Goal: Task Accomplishment & Management: Use online tool/utility

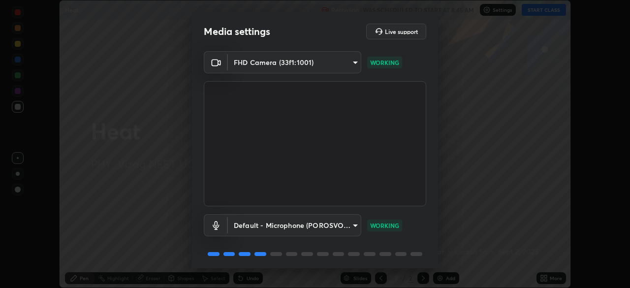
scroll to position [35, 0]
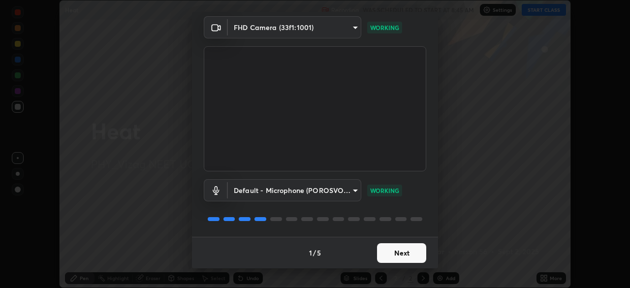
click at [401, 254] on button "Next" at bounding box center [401, 253] width 49 height 20
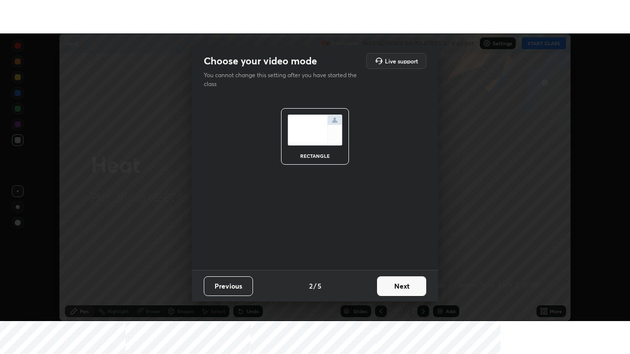
scroll to position [0, 0]
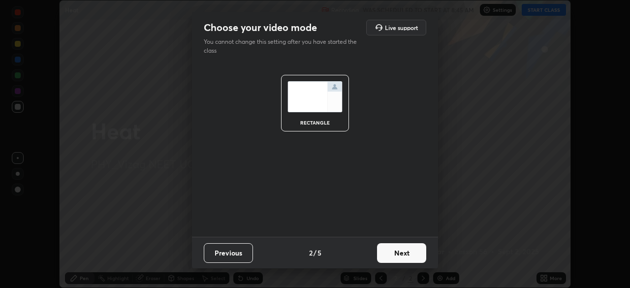
click at [400, 254] on button "Next" at bounding box center [401, 253] width 49 height 20
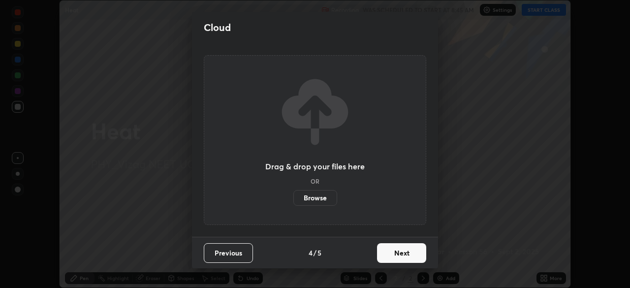
click at [404, 259] on button "Next" at bounding box center [401, 253] width 49 height 20
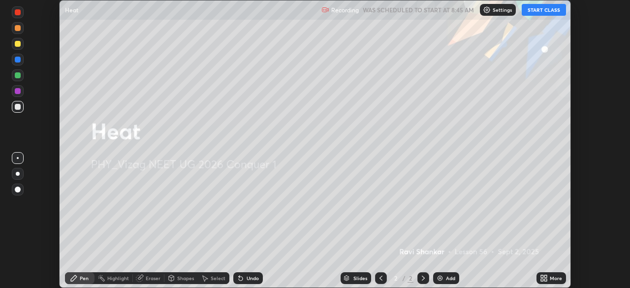
click at [550, 12] on button "START CLASS" at bounding box center [544, 10] width 44 height 12
click at [551, 274] on div "More" at bounding box center [552, 278] width 30 height 12
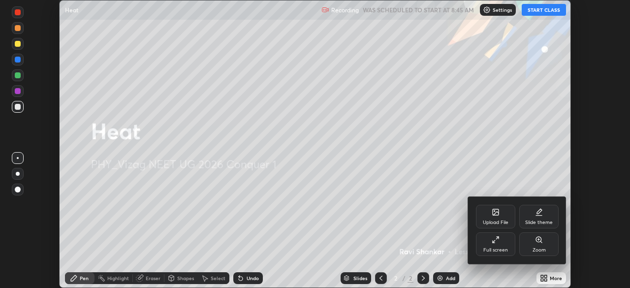
click at [507, 250] on div "Full screen" at bounding box center [495, 250] width 25 height 5
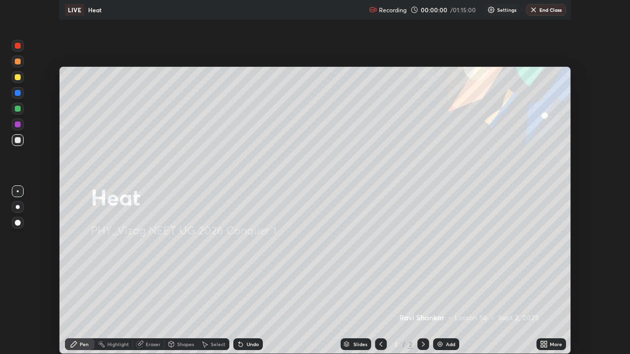
scroll to position [354, 630]
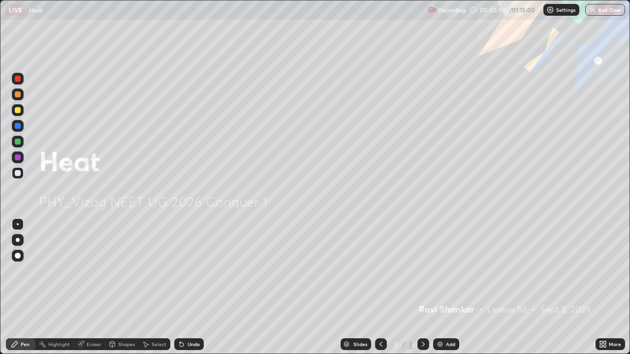
click at [446, 288] on div "Add" at bounding box center [450, 344] width 9 height 5
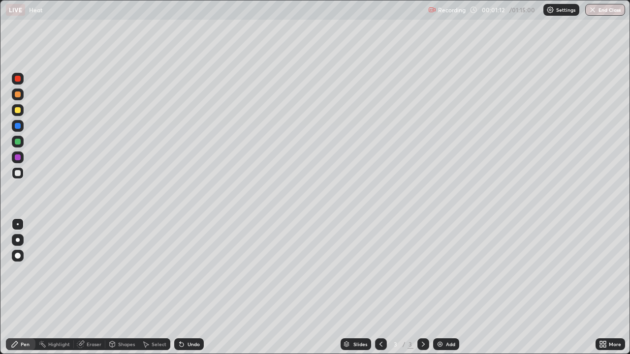
click at [18, 111] on div at bounding box center [18, 110] width 6 height 6
click at [20, 173] on div at bounding box center [18, 173] width 6 height 6
click at [21, 94] on div at bounding box center [18, 95] width 12 height 12
click at [126, 288] on div "Shapes" at bounding box center [121, 345] width 33 height 12
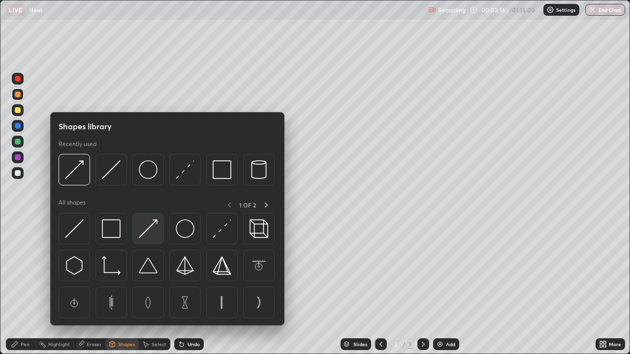
click at [146, 235] on img at bounding box center [148, 229] width 19 height 19
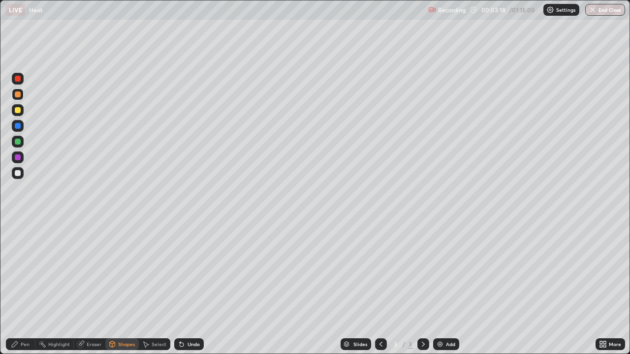
click at [19, 288] on div "Pen" at bounding box center [21, 345] width 30 height 12
click at [91, 288] on div "Eraser" at bounding box center [94, 344] width 15 height 5
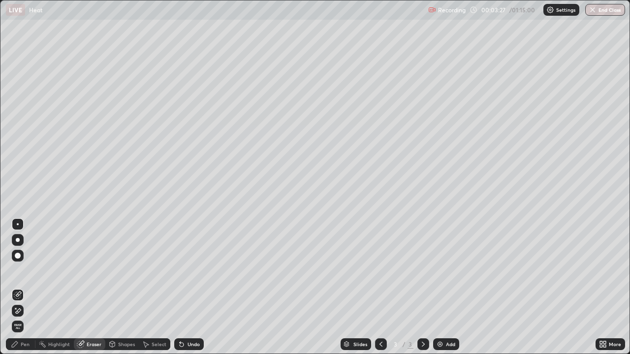
click at [20, 288] on div "Pen" at bounding box center [21, 345] width 30 height 12
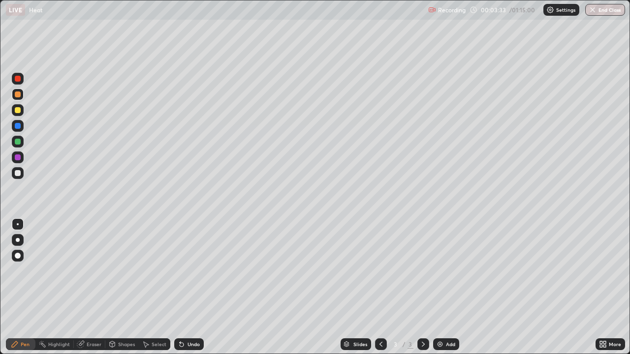
click at [19, 178] on div at bounding box center [18, 173] width 12 height 12
click at [127, 288] on div "Shapes" at bounding box center [126, 344] width 17 height 5
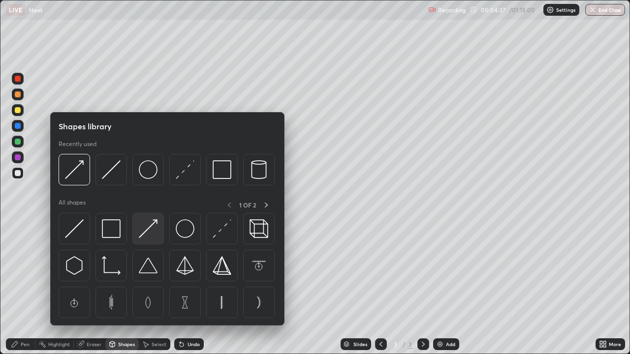
click at [152, 231] on img at bounding box center [148, 229] width 19 height 19
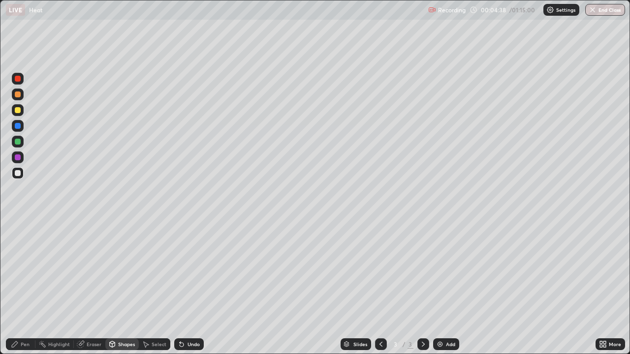
click at [23, 144] on div at bounding box center [18, 142] width 12 height 12
click at [17, 288] on icon at bounding box center [15, 345] width 8 height 8
click at [124, 288] on div "Shapes" at bounding box center [126, 344] width 17 height 5
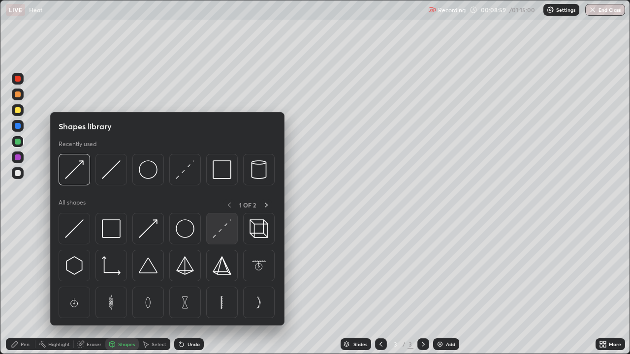
click at [221, 233] on img at bounding box center [222, 229] width 19 height 19
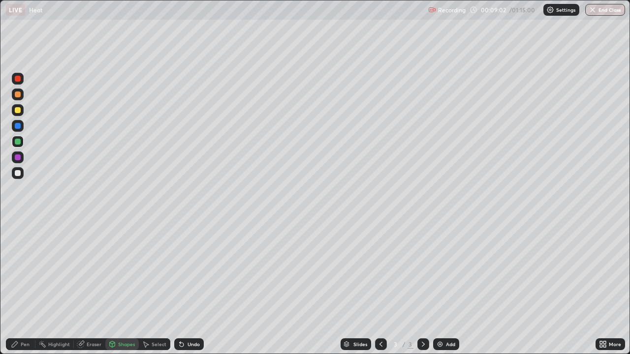
click at [121, 288] on div "Shapes" at bounding box center [121, 345] width 33 height 12
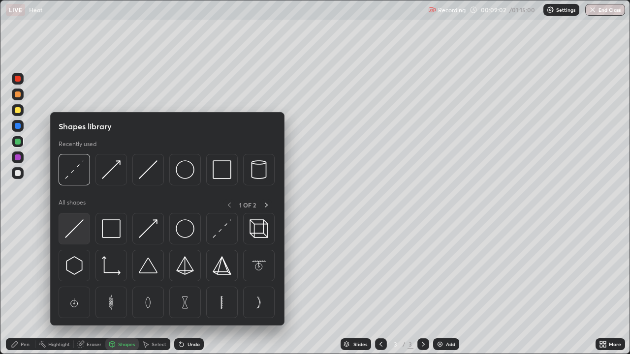
click at [74, 232] on img at bounding box center [74, 229] width 19 height 19
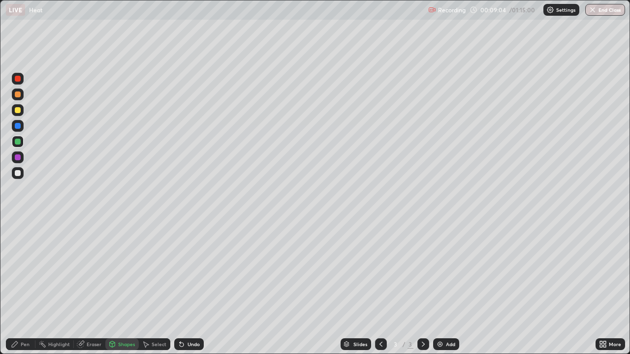
click at [25, 288] on div "Pen" at bounding box center [25, 344] width 9 height 5
click at [17, 174] on div at bounding box center [18, 173] width 6 height 6
click at [456, 288] on div "Add" at bounding box center [446, 345] width 26 height 12
click at [130, 288] on div "Shapes" at bounding box center [126, 344] width 17 height 5
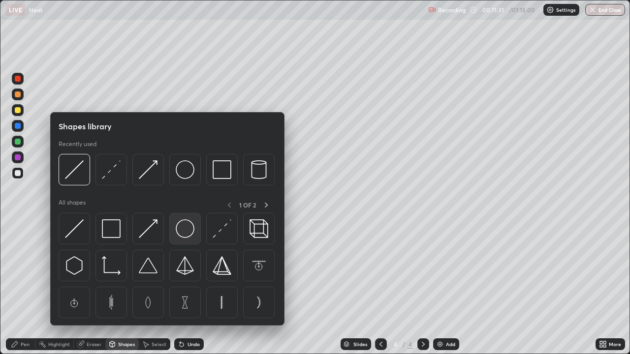
click at [189, 229] on img at bounding box center [185, 229] width 19 height 19
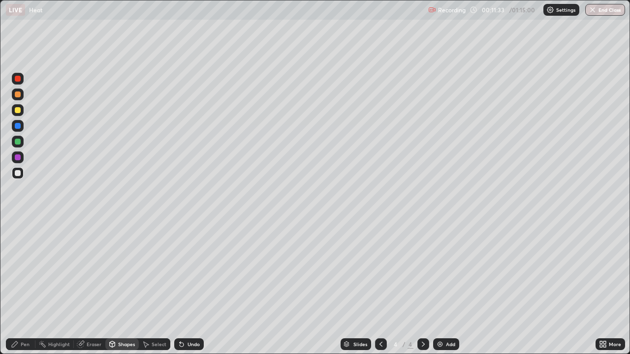
click at [122, 288] on div "Shapes" at bounding box center [121, 345] width 33 height 12
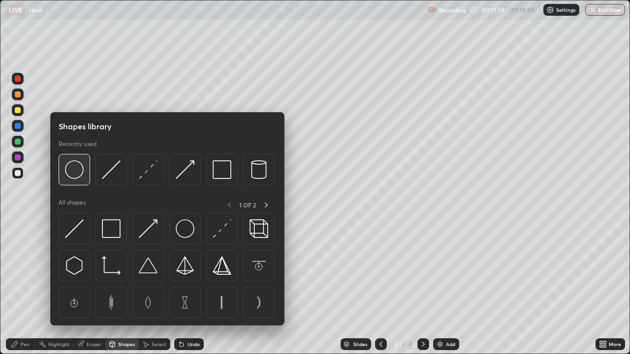
click at [81, 174] on img at bounding box center [74, 169] width 19 height 19
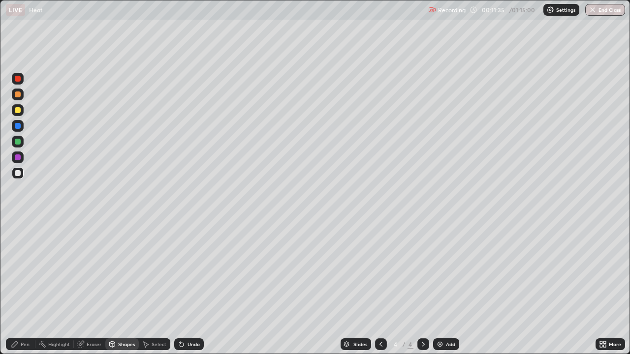
click at [21, 142] on div at bounding box center [18, 142] width 12 height 12
click at [25, 288] on div "Pen" at bounding box center [25, 344] width 9 height 5
click at [125, 288] on div "Shapes" at bounding box center [126, 344] width 17 height 5
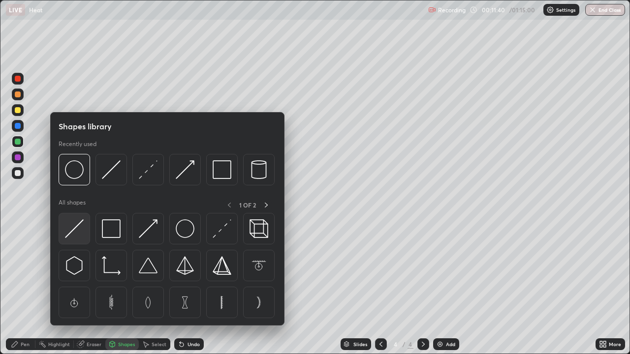
click at [81, 228] on img at bounding box center [74, 229] width 19 height 19
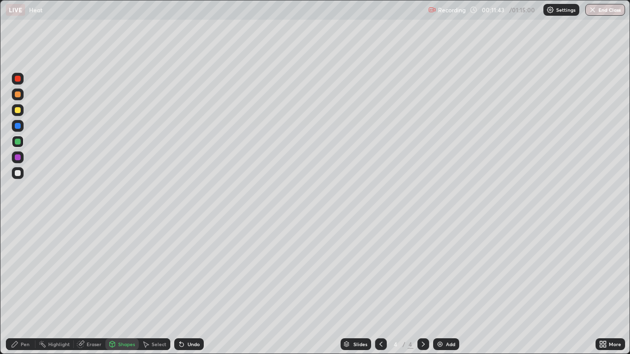
click at [25, 288] on div "Pen" at bounding box center [25, 344] width 9 height 5
click at [20, 173] on div at bounding box center [18, 173] width 6 height 6
click at [117, 288] on div "Shapes" at bounding box center [121, 345] width 33 height 12
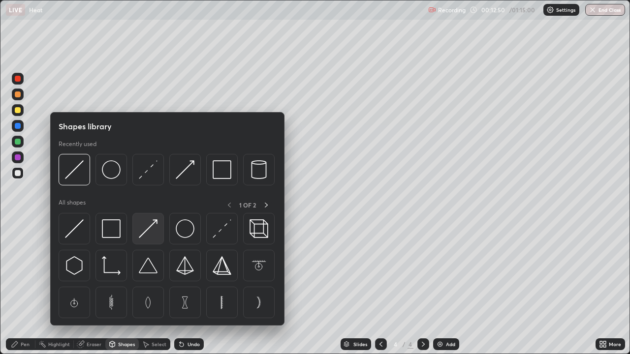
click at [146, 230] on img at bounding box center [148, 229] width 19 height 19
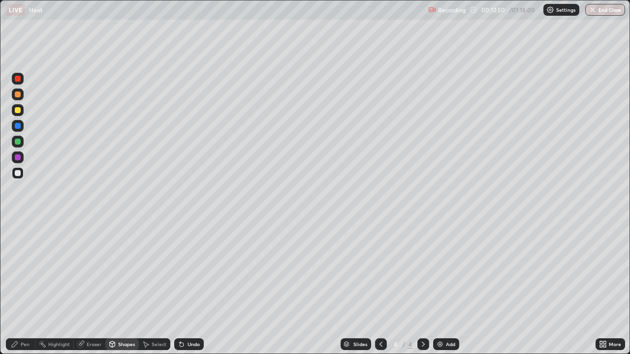
click at [19, 109] on div at bounding box center [18, 110] width 6 height 6
click at [29, 288] on div "Pen" at bounding box center [25, 344] width 9 height 5
click at [383, 288] on div at bounding box center [381, 345] width 12 height 12
click at [422, 288] on icon at bounding box center [423, 345] width 8 height 8
click at [384, 288] on div at bounding box center [381, 345] width 12 height 12
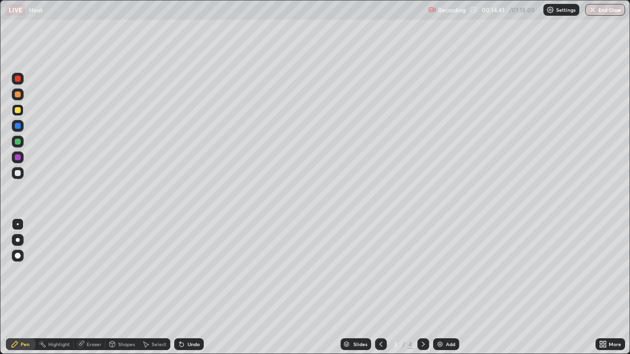
click at [426, 288] on icon at bounding box center [423, 345] width 8 height 8
click at [440, 288] on img at bounding box center [440, 345] width 8 height 8
click at [18, 95] on div at bounding box center [18, 95] width 6 height 6
click at [384, 288] on div at bounding box center [381, 345] width 12 height 12
click at [423, 288] on icon at bounding box center [423, 345] width 8 height 8
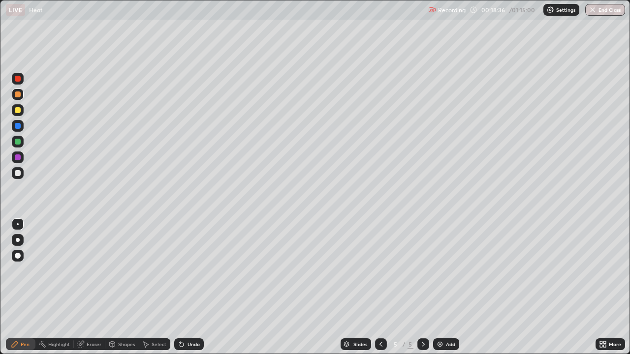
click at [450, 288] on div "Add" at bounding box center [446, 345] width 26 height 12
click at [124, 288] on div "Shapes" at bounding box center [121, 345] width 33 height 12
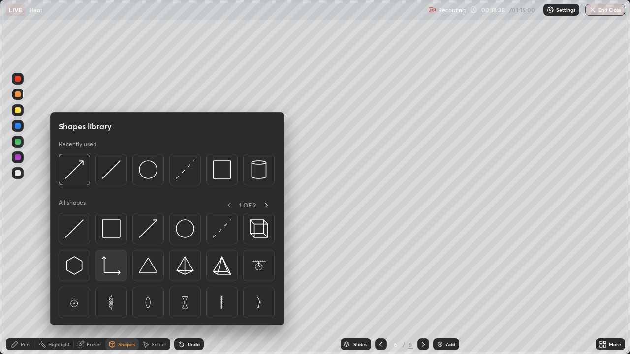
click at [115, 267] on img at bounding box center [111, 265] width 19 height 19
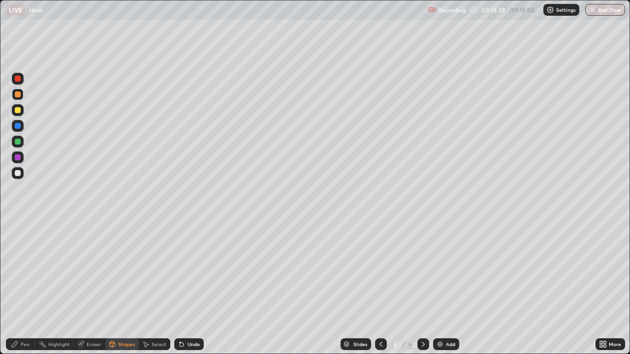
click at [18, 174] on div at bounding box center [18, 173] width 6 height 6
click at [115, 288] on div "Shapes" at bounding box center [121, 345] width 33 height 12
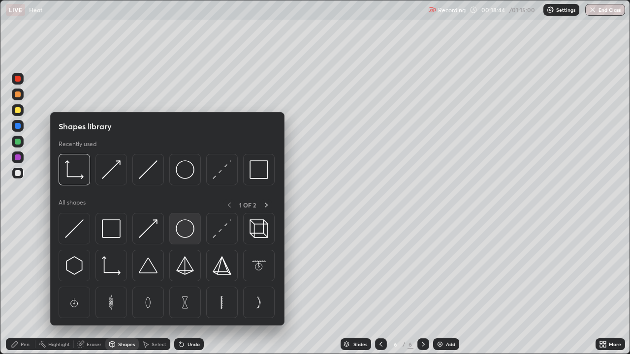
click at [186, 235] on img at bounding box center [185, 229] width 19 height 19
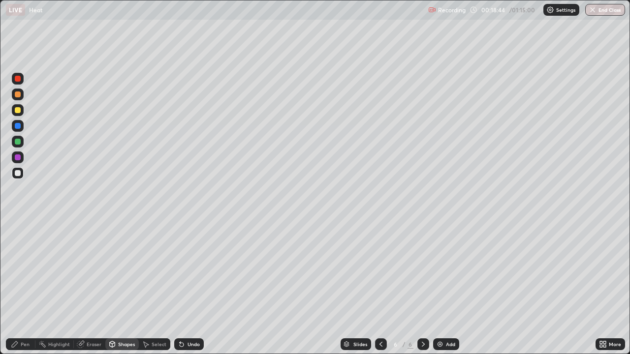
click at [18, 141] on div at bounding box center [18, 142] width 6 height 6
click at [24, 288] on div "Pen" at bounding box center [25, 344] width 9 height 5
click at [122, 288] on div "Shapes" at bounding box center [126, 344] width 17 height 5
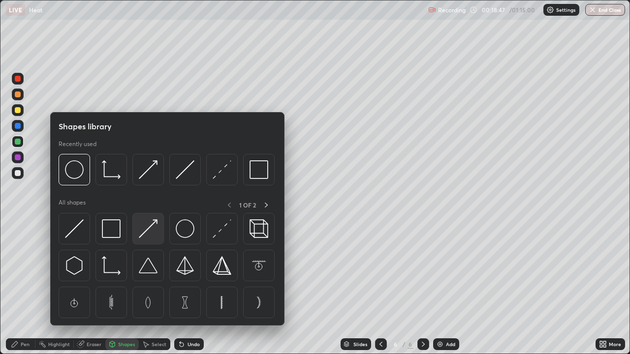
click at [156, 222] on img at bounding box center [148, 229] width 19 height 19
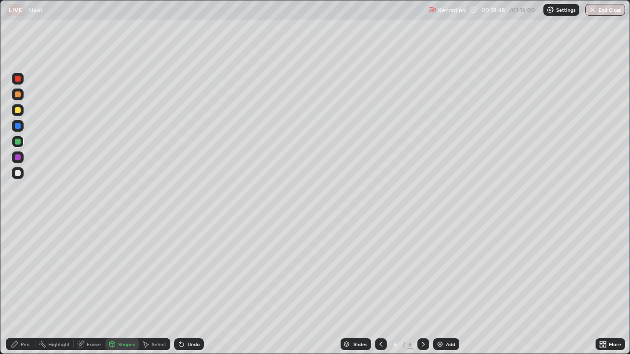
click at [23, 288] on div "Pen" at bounding box center [21, 345] width 30 height 12
click at [20, 110] on div at bounding box center [18, 110] width 6 height 6
click at [25, 288] on div "Pen" at bounding box center [25, 344] width 9 height 5
click at [20, 175] on div at bounding box center [18, 173] width 6 height 6
click at [380, 288] on icon at bounding box center [381, 345] width 8 height 8
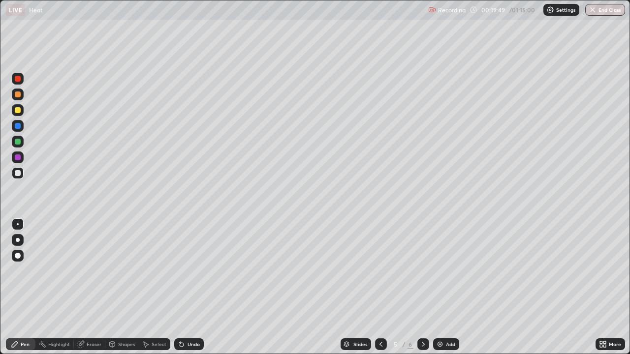
click at [422, 288] on icon at bounding box center [423, 345] width 8 height 8
click at [118, 288] on div "Shapes" at bounding box center [121, 345] width 33 height 12
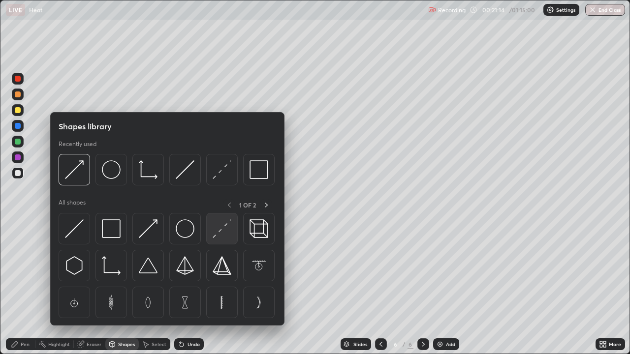
click at [224, 235] on img at bounding box center [222, 229] width 19 height 19
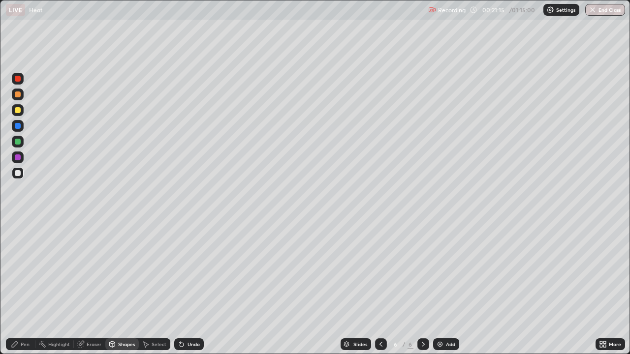
click at [20, 126] on div at bounding box center [18, 126] width 6 height 6
click at [23, 288] on div "Pen" at bounding box center [25, 344] width 9 height 5
click at [20, 94] on div at bounding box center [18, 95] width 6 height 6
click at [441, 288] on img at bounding box center [440, 345] width 8 height 8
click at [121, 288] on div "Shapes" at bounding box center [126, 344] width 17 height 5
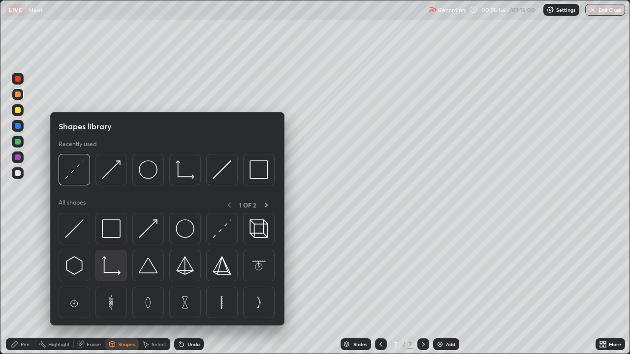
click at [117, 267] on img at bounding box center [111, 265] width 19 height 19
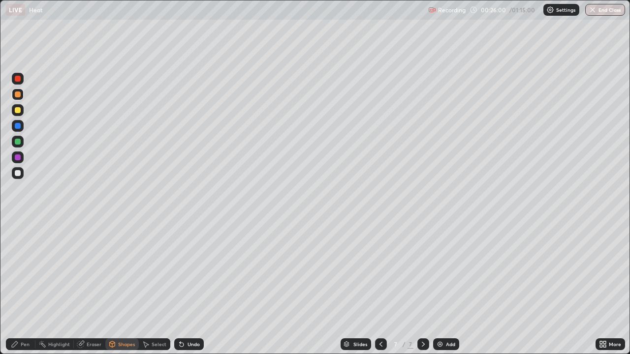
click at [26, 288] on div "Pen" at bounding box center [25, 344] width 9 height 5
click at [123, 288] on div "Shapes" at bounding box center [126, 344] width 17 height 5
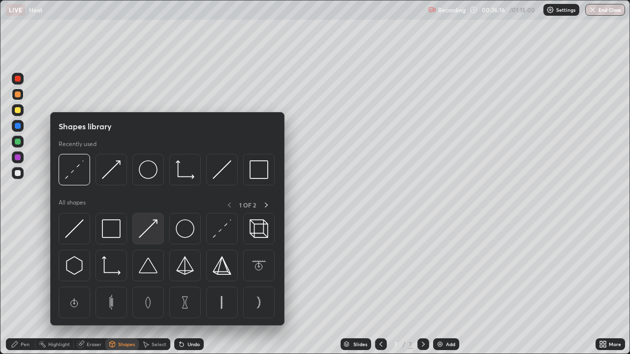
click at [146, 235] on img at bounding box center [148, 229] width 19 height 19
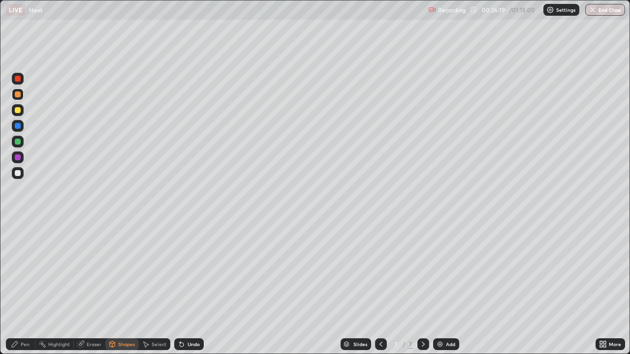
click at [117, 288] on div "Shapes" at bounding box center [121, 345] width 33 height 12
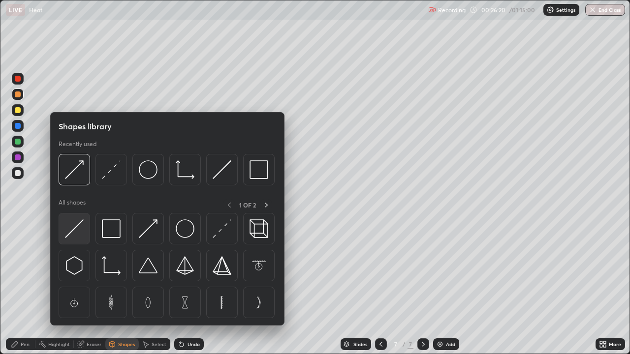
click at [77, 229] on img at bounding box center [74, 229] width 19 height 19
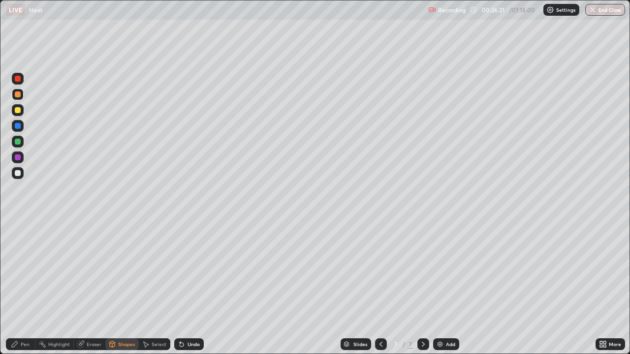
click at [17, 141] on div at bounding box center [18, 142] width 6 height 6
click at [25, 288] on div "Pen" at bounding box center [25, 344] width 9 height 5
click at [120, 288] on div "Shapes" at bounding box center [126, 344] width 17 height 5
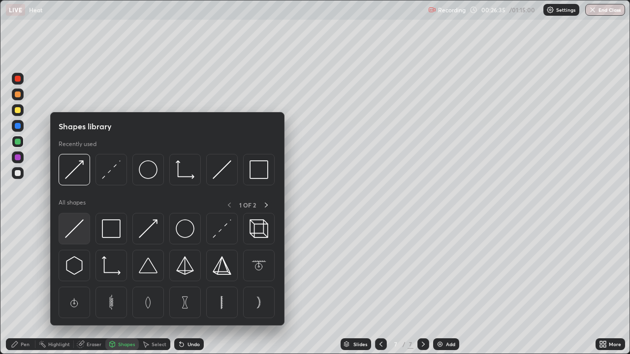
click at [81, 227] on img at bounding box center [74, 229] width 19 height 19
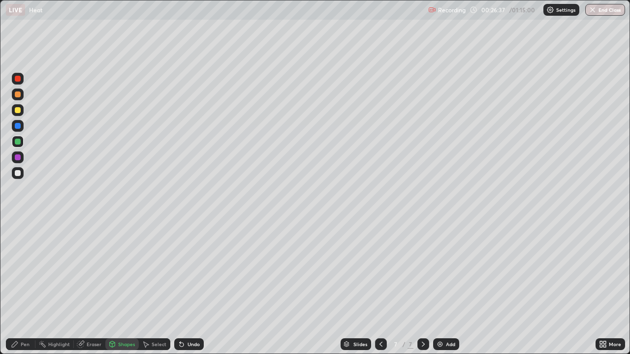
click at [19, 80] on div at bounding box center [18, 79] width 6 height 6
click at [189, 288] on div "Undo" at bounding box center [189, 345] width 30 height 12
click at [19, 288] on div "Pen" at bounding box center [21, 345] width 30 height 12
click at [19, 173] on div at bounding box center [18, 173] width 6 height 6
click at [21, 127] on div at bounding box center [18, 126] width 12 height 12
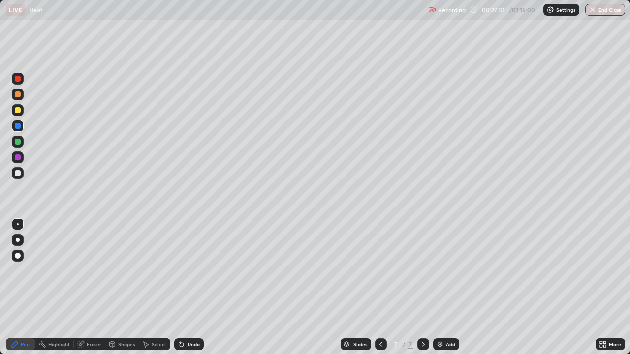
click at [124, 288] on div "Shapes" at bounding box center [126, 344] width 17 height 5
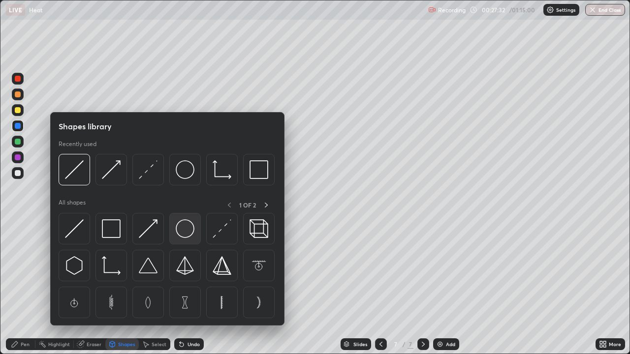
click at [189, 231] on img at bounding box center [185, 229] width 19 height 19
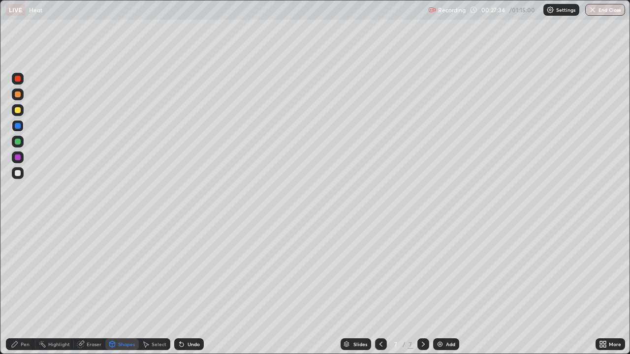
click at [128, 288] on div "Shapes" at bounding box center [126, 344] width 17 height 5
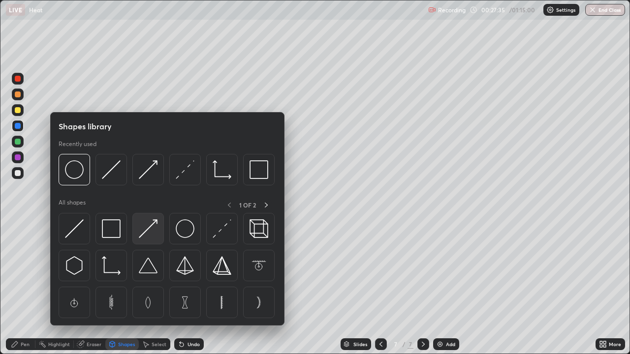
click at [156, 234] on img at bounding box center [148, 229] width 19 height 19
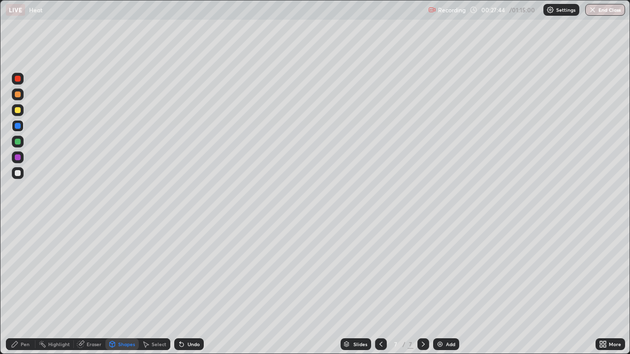
click at [22, 288] on div "Pen" at bounding box center [25, 344] width 9 height 5
click at [21, 109] on div at bounding box center [18, 110] width 12 height 12
click at [126, 288] on div "Shapes" at bounding box center [126, 344] width 17 height 5
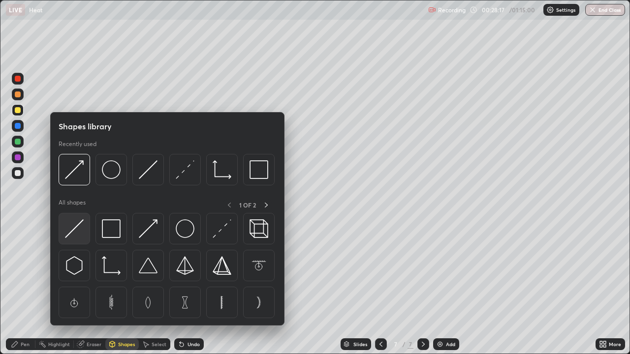
click at [87, 231] on div at bounding box center [75, 229] width 32 height 32
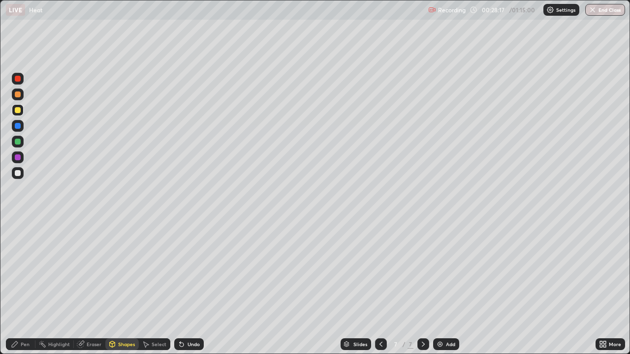
click at [18, 142] on div at bounding box center [18, 142] width 6 height 6
click at [24, 288] on div "Pen" at bounding box center [25, 344] width 9 height 5
click at [20, 124] on div at bounding box center [18, 126] width 6 height 6
click at [20, 111] on div at bounding box center [18, 110] width 6 height 6
click at [188, 288] on div "Undo" at bounding box center [194, 344] width 12 height 5
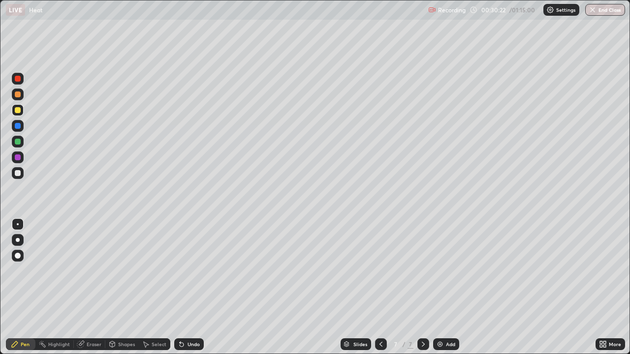
click at [194, 288] on div "Undo" at bounding box center [194, 344] width 12 height 5
click at [453, 288] on div "Add" at bounding box center [446, 345] width 26 height 12
click at [448, 288] on div "Add" at bounding box center [450, 344] width 9 height 5
click at [21, 174] on div at bounding box center [18, 173] width 12 height 12
click at [23, 242] on div at bounding box center [18, 240] width 12 height 12
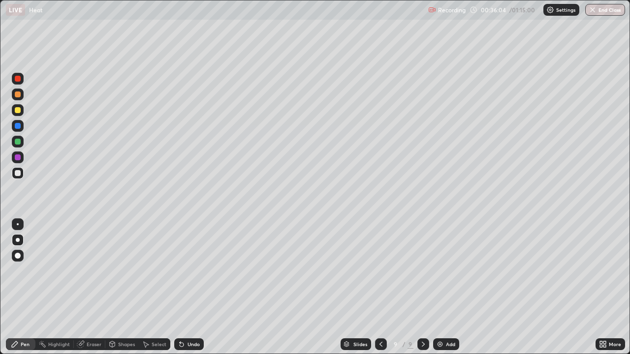
click at [18, 140] on div at bounding box center [18, 142] width 6 height 6
click at [22, 111] on div at bounding box center [18, 110] width 12 height 12
click at [448, 288] on div "Add" at bounding box center [450, 344] width 9 height 5
click at [21, 96] on div at bounding box center [18, 95] width 12 height 12
click at [123, 288] on div "Shapes" at bounding box center [126, 344] width 17 height 5
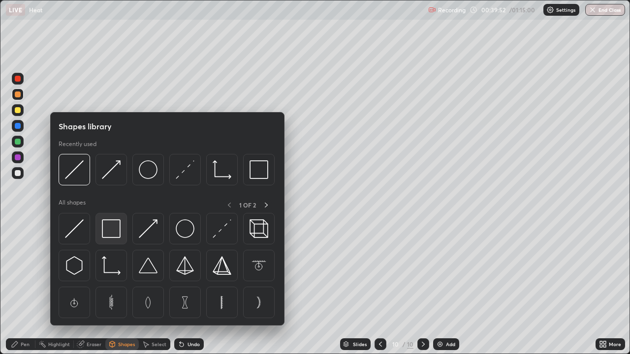
click at [112, 230] on img at bounding box center [111, 229] width 19 height 19
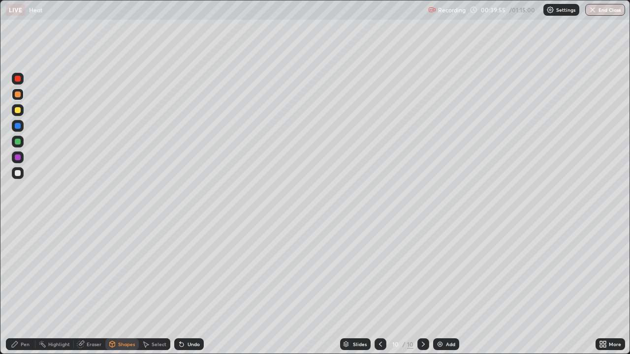
click at [20, 288] on div "Pen" at bounding box center [21, 345] width 30 height 12
click at [19, 173] on div at bounding box center [18, 173] width 6 height 6
click at [23, 141] on div at bounding box center [18, 142] width 12 height 12
click at [445, 288] on div "Add" at bounding box center [446, 345] width 26 height 12
click at [22, 114] on div at bounding box center [18, 110] width 12 height 12
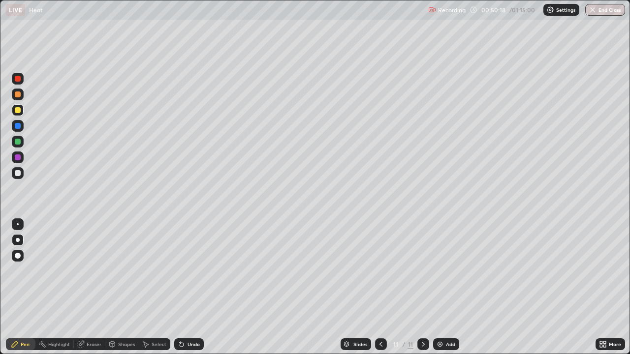
click at [454, 288] on div "Add" at bounding box center [446, 345] width 26 height 12
click at [20, 175] on div at bounding box center [18, 173] width 6 height 6
click at [123, 288] on div "Shapes" at bounding box center [121, 345] width 33 height 12
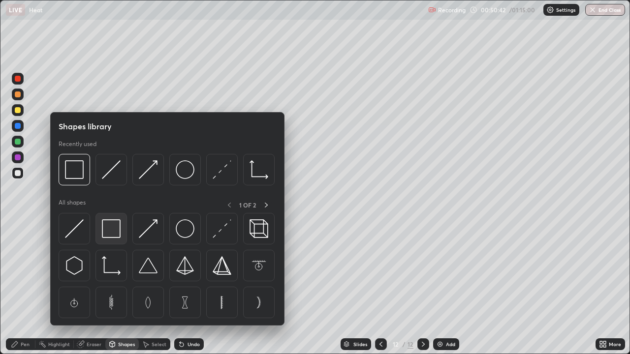
click at [112, 234] on img at bounding box center [111, 229] width 19 height 19
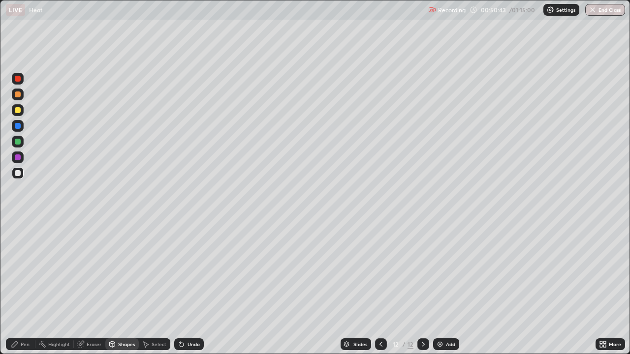
click at [18, 141] on div at bounding box center [18, 142] width 6 height 6
click at [19, 288] on div "Pen" at bounding box center [21, 345] width 30 height 12
click at [15, 176] on div at bounding box center [18, 173] width 6 height 6
click at [18, 111] on div at bounding box center [18, 110] width 6 height 6
click at [448, 288] on div "Add" at bounding box center [446, 345] width 26 height 12
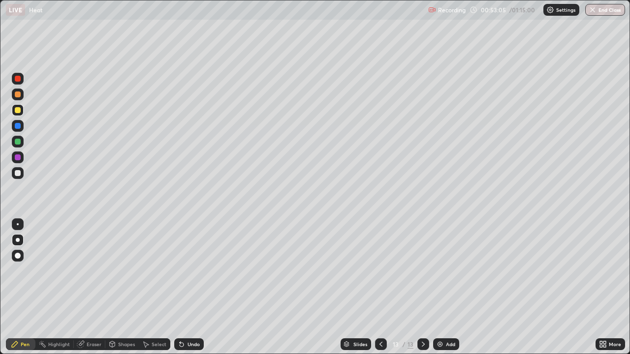
click at [16, 175] on div at bounding box center [18, 173] width 6 height 6
click at [448, 288] on div "Add" at bounding box center [450, 344] width 9 height 5
click at [128, 288] on div "Shapes" at bounding box center [126, 344] width 17 height 5
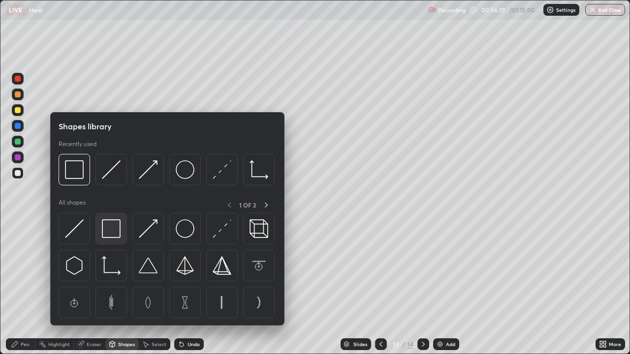
click at [114, 241] on div at bounding box center [112, 229] width 32 height 32
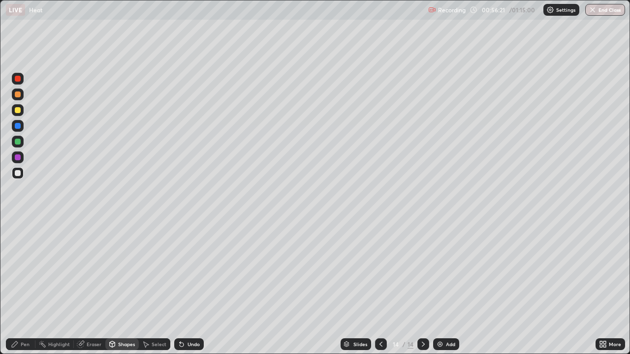
click at [188, 288] on div "Undo" at bounding box center [194, 344] width 12 height 5
click at [127, 288] on div "Shapes" at bounding box center [126, 344] width 17 height 5
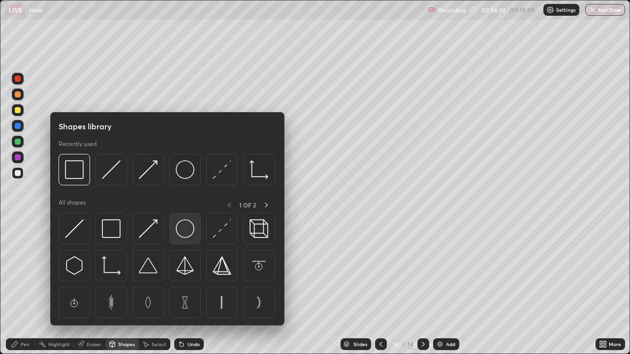
click at [189, 231] on img at bounding box center [185, 229] width 19 height 19
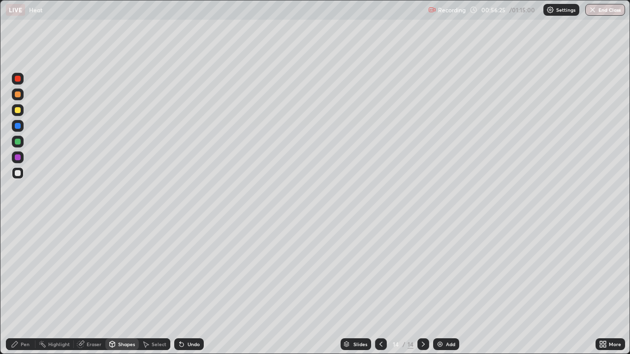
click at [18, 142] on div at bounding box center [18, 142] width 6 height 6
click at [87, 288] on div "Eraser" at bounding box center [94, 344] width 15 height 5
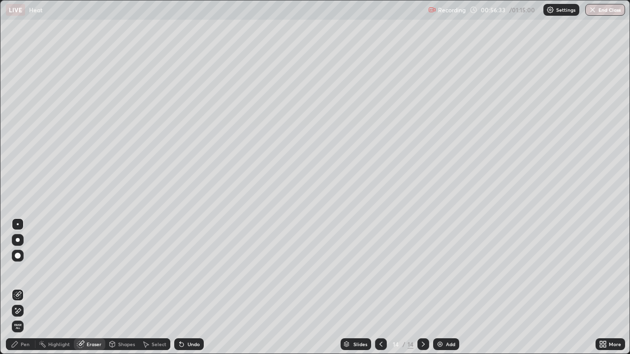
click at [119, 288] on div "Shapes" at bounding box center [126, 344] width 17 height 5
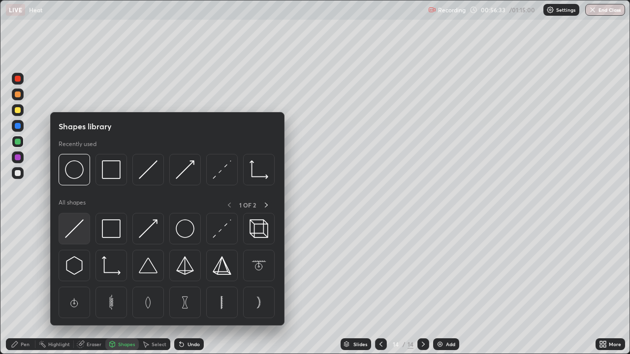
click at [76, 230] on img at bounding box center [74, 229] width 19 height 19
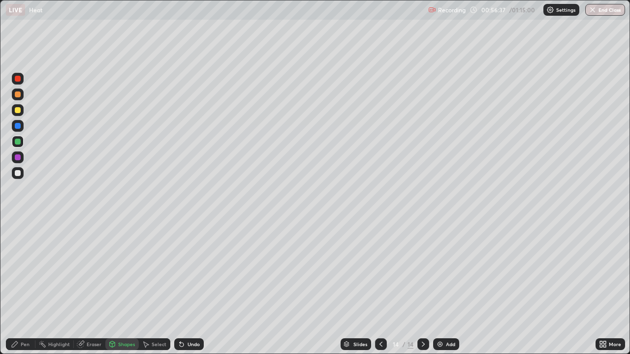
click at [26, 288] on div "Pen" at bounding box center [21, 345] width 30 height 12
click at [18, 110] on div at bounding box center [18, 110] width 6 height 6
click at [20, 80] on div at bounding box center [18, 79] width 6 height 6
click at [22, 112] on div at bounding box center [18, 110] width 12 height 12
click at [380, 288] on icon at bounding box center [381, 345] width 8 height 8
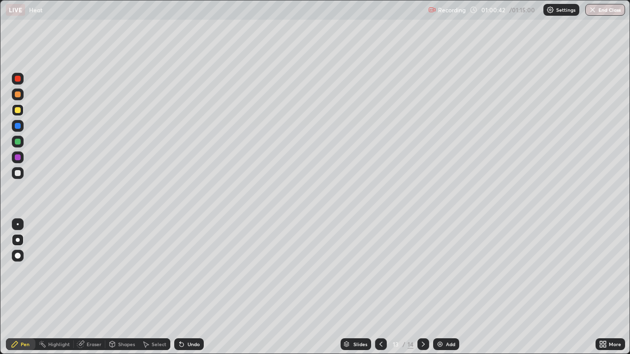
click at [424, 288] on div at bounding box center [423, 345] width 12 height 12
click at [123, 288] on div "Shapes" at bounding box center [121, 345] width 33 height 12
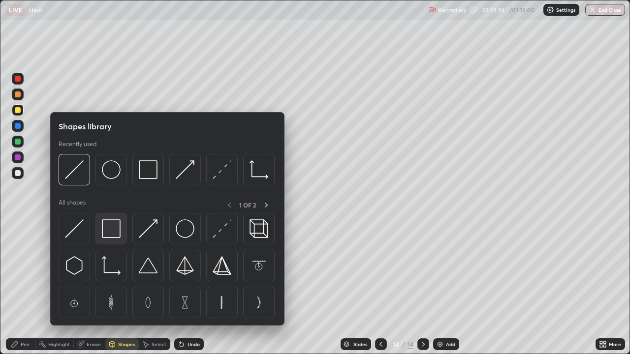
click at [118, 234] on img at bounding box center [111, 229] width 19 height 19
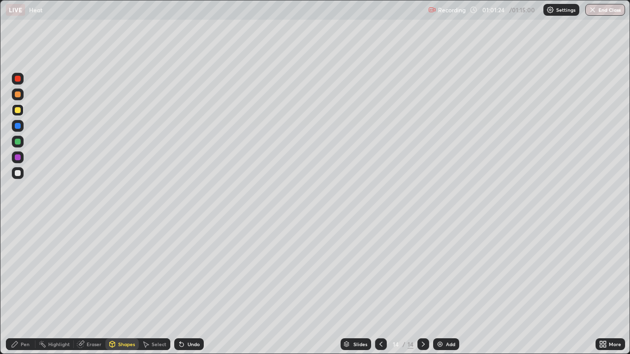
click at [19, 173] on div at bounding box center [18, 173] width 6 height 6
click at [24, 288] on div "Pen" at bounding box center [25, 344] width 9 height 5
click at [21, 94] on div at bounding box center [18, 95] width 12 height 12
click at [119, 288] on div "Shapes" at bounding box center [126, 344] width 17 height 5
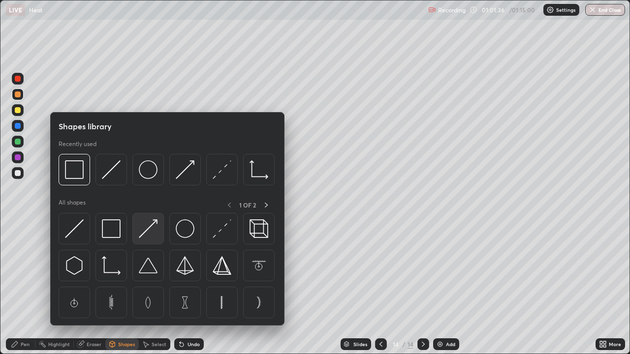
click at [152, 231] on img at bounding box center [148, 229] width 19 height 19
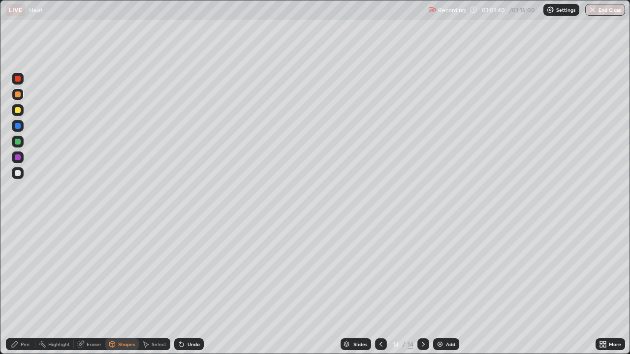
click at [118, 288] on div "Shapes" at bounding box center [126, 344] width 17 height 5
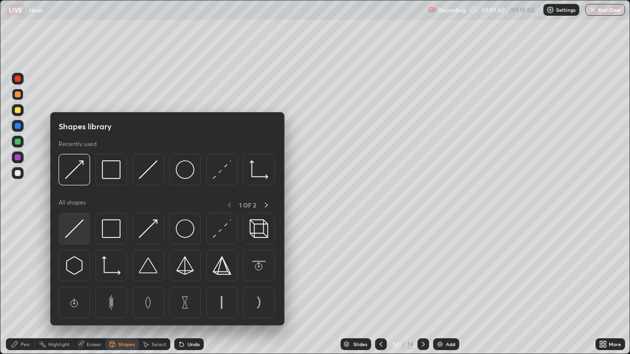
click at [78, 228] on img at bounding box center [74, 229] width 19 height 19
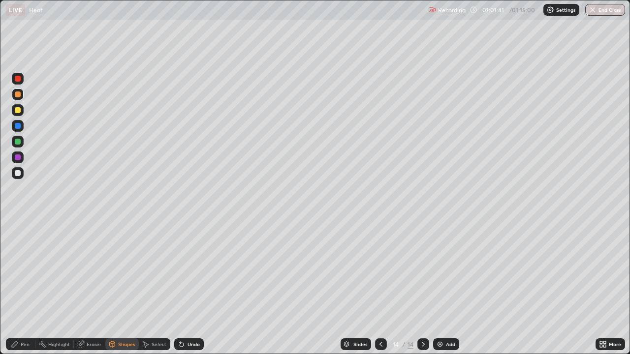
click at [20, 173] on div at bounding box center [18, 173] width 6 height 6
click at [120, 288] on div "Shapes" at bounding box center [126, 344] width 17 height 5
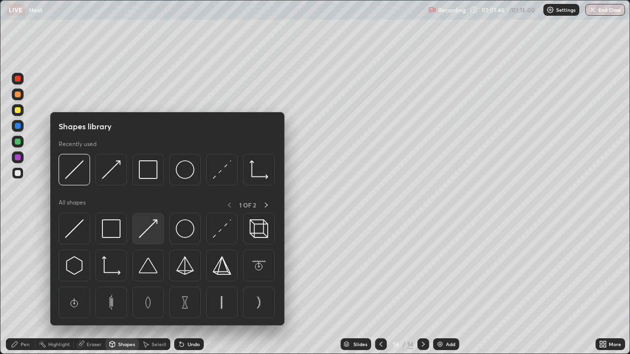
click at [154, 226] on img at bounding box center [148, 229] width 19 height 19
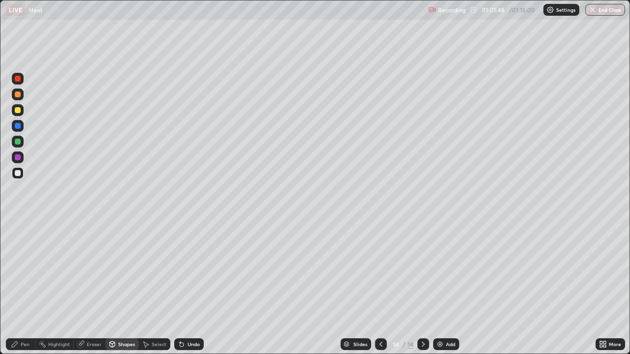
click at [24, 288] on div "Pen" at bounding box center [25, 344] width 9 height 5
click at [18, 176] on div at bounding box center [18, 173] width 6 height 6
click at [18, 110] on div at bounding box center [18, 110] width 6 height 6
click at [384, 288] on div at bounding box center [381, 345] width 12 height 12
click at [380, 288] on icon at bounding box center [381, 345] width 8 height 8
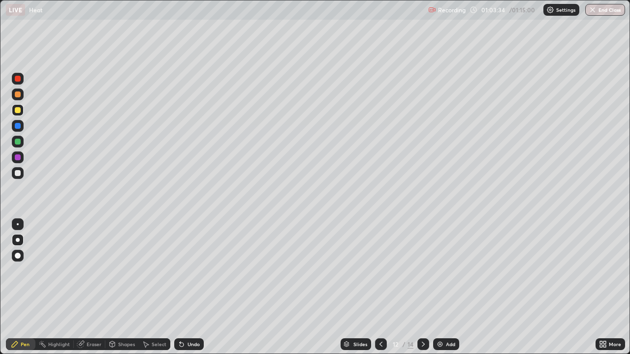
click at [380, 288] on icon at bounding box center [381, 345] width 8 height 8
click at [384, 288] on div at bounding box center [381, 345] width 12 height 12
click at [381, 288] on icon at bounding box center [381, 345] width 8 height 8
click at [423, 288] on icon at bounding box center [423, 345] width 8 height 8
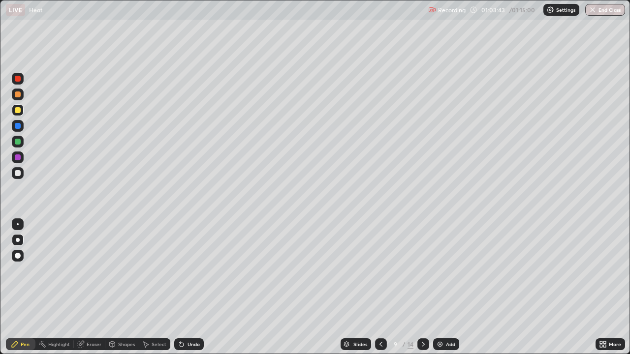
click at [422, 288] on icon at bounding box center [423, 345] width 8 height 8
click at [422, 288] on div at bounding box center [423, 345] width 12 height 12
click at [423, 288] on div at bounding box center [423, 345] width 12 height 20
click at [423, 288] on div at bounding box center [423, 345] width 12 height 12
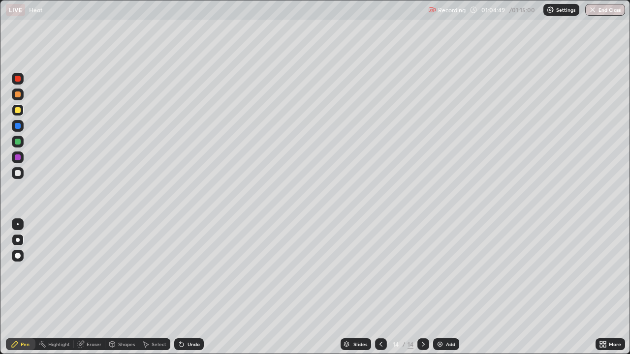
click at [380, 288] on icon at bounding box center [381, 345] width 8 height 8
click at [426, 288] on div at bounding box center [423, 345] width 12 height 12
click at [130, 288] on div "Shapes" at bounding box center [126, 344] width 17 height 5
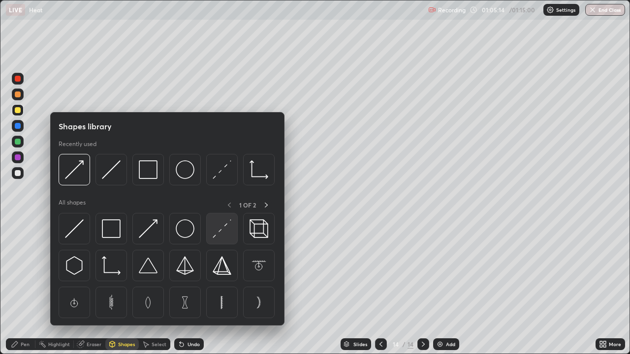
click at [224, 233] on img at bounding box center [222, 229] width 19 height 19
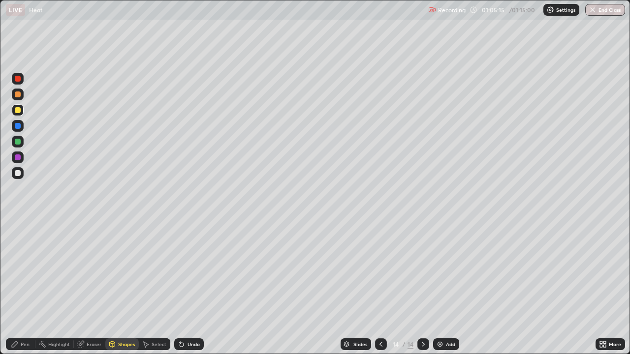
click at [18, 142] on div at bounding box center [18, 142] width 6 height 6
click at [27, 288] on div "Pen" at bounding box center [25, 344] width 9 height 5
click at [21, 172] on div at bounding box center [18, 173] width 12 height 12
click at [191, 288] on div "Undo" at bounding box center [194, 344] width 12 height 5
click at [192, 288] on div "Undo" at bounding box center [189, 345] width 30 height 12
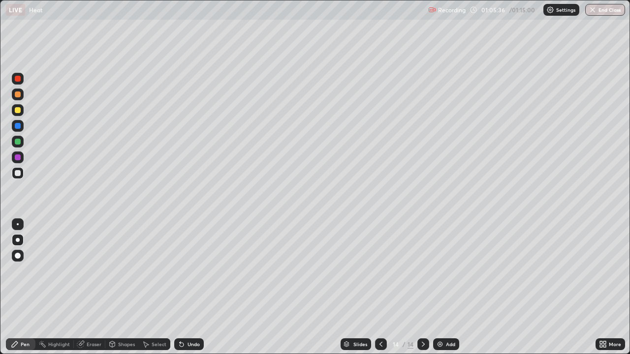
click at [449, 288] on div "Add" at bounding box center [450, 344] width 9 height 5
click at [194, 288] on div "Undo" at bounding box center [194, 344] width 12 height 5
click at [193, 288] on div "Undo" at bounding box center [194, 344] width 12 height 5
click at [195, 288] on div "Undo" at bounding box center [194, 344] width 12 height 5
click at [381, 288] on icon at bounding box center [381, 345] width 8 height 8
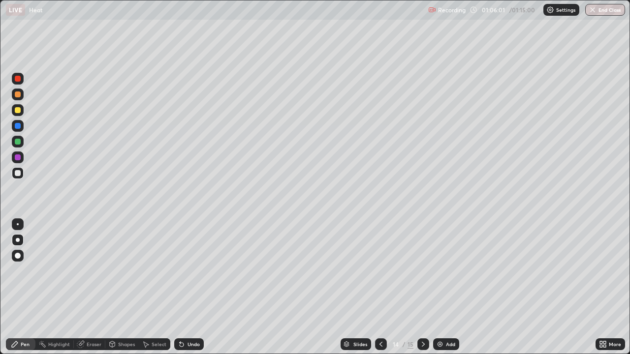
click at [378, 288] on div at bounding box center [381, 345] width 12 height 12
click at [422, 288] on icon at bounding box center [423, 345] width 8 height 8
click at [380, 288] on icon at bounding box center [381, 345] width 8 height 8
click at [384, 288] on div at bounding box center [381, 345] width 12 height 12
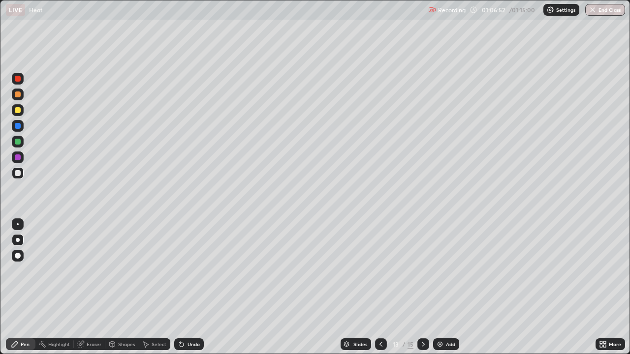
click at [422, 288] on icon at bounding box center [423, 345] width 8 height 8
click at [427, 288] on div at bounding box center [423, 345] width 12 height 12
click at [356, 288] on div "Slides" at bounding box center [356, 345] width 31 height 12
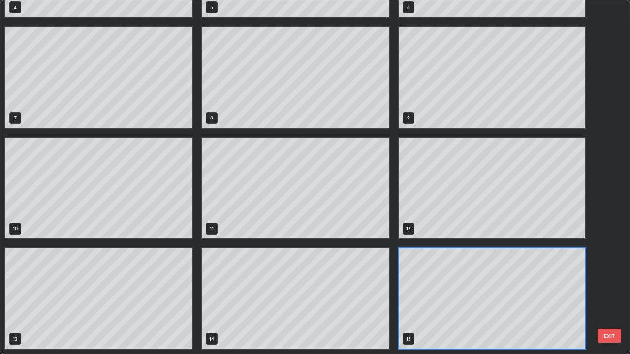
scroll to position [351, 624]
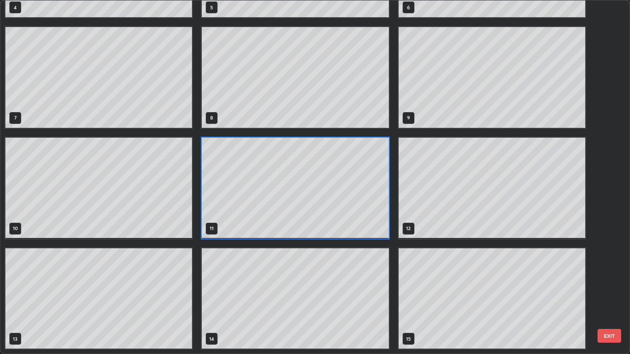
click at [608, 288] on button "EXIT" at bounding box center [610, 336] width 24 height 14
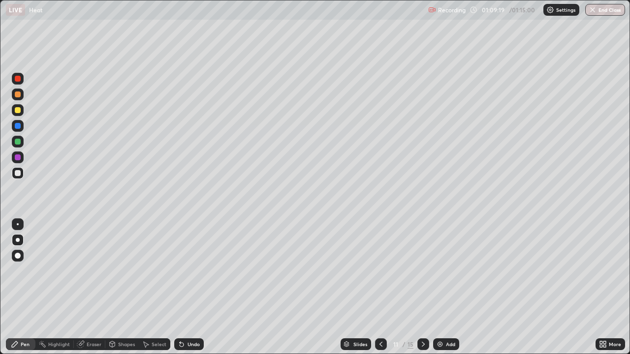
click at [597, 14] on button "End Class" at bounding box center [605, 10] width 40 height 12
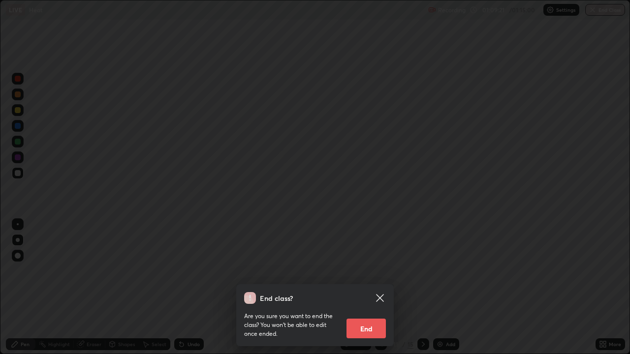
click at [368, 288] on button "End" at bounding box center [366, 329] width 39 height 20
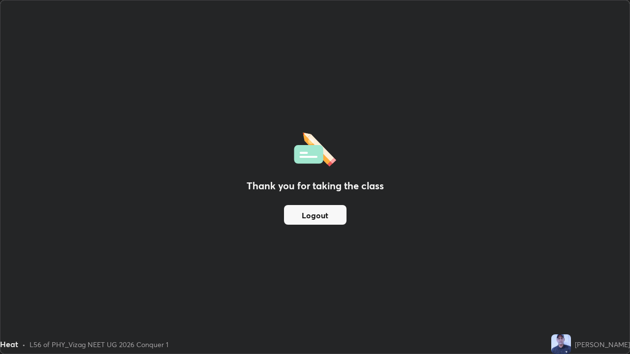
click at [317, 213] on button "Logout" at bounding box center [315, 215] width 63 height 20
